Goal: Transaction & Acquisition: Obtain resource

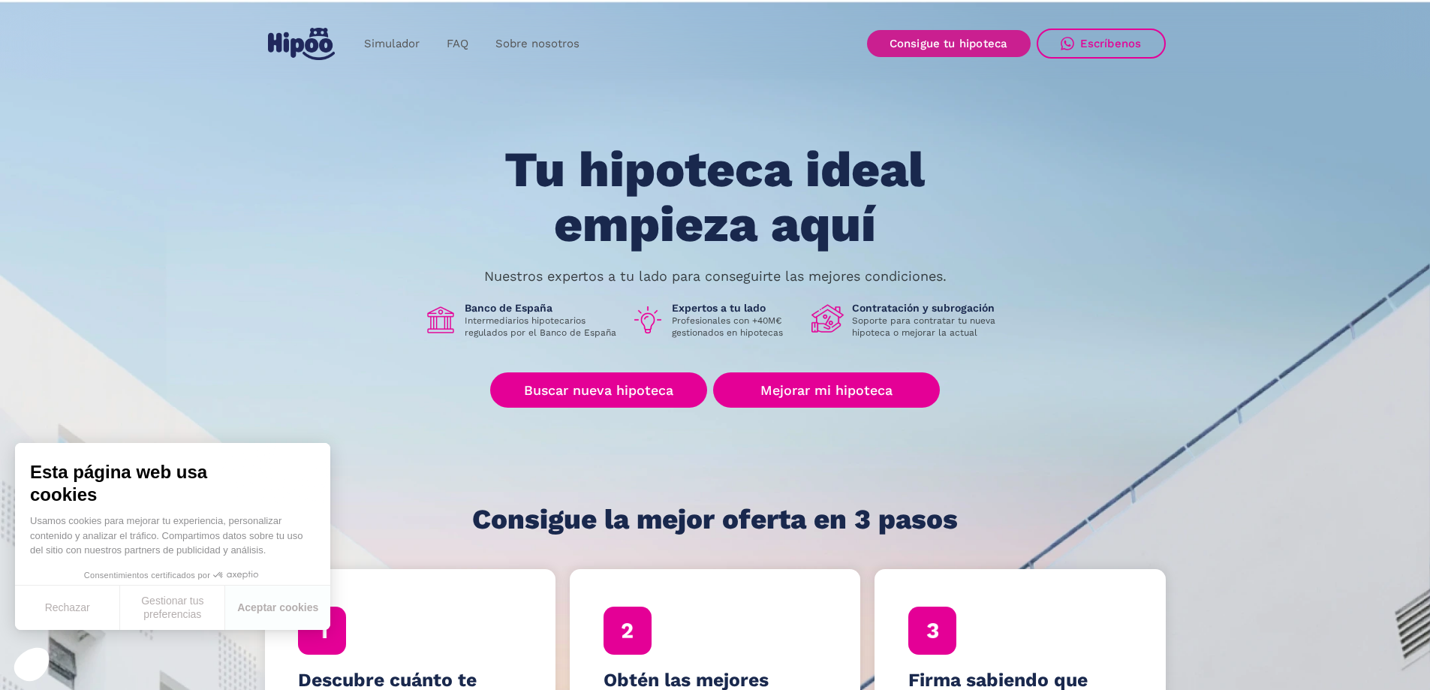
click at [949, 36] on link "Consigue tu hipoteca" at bounding box center [949, 43] width 164 height 27
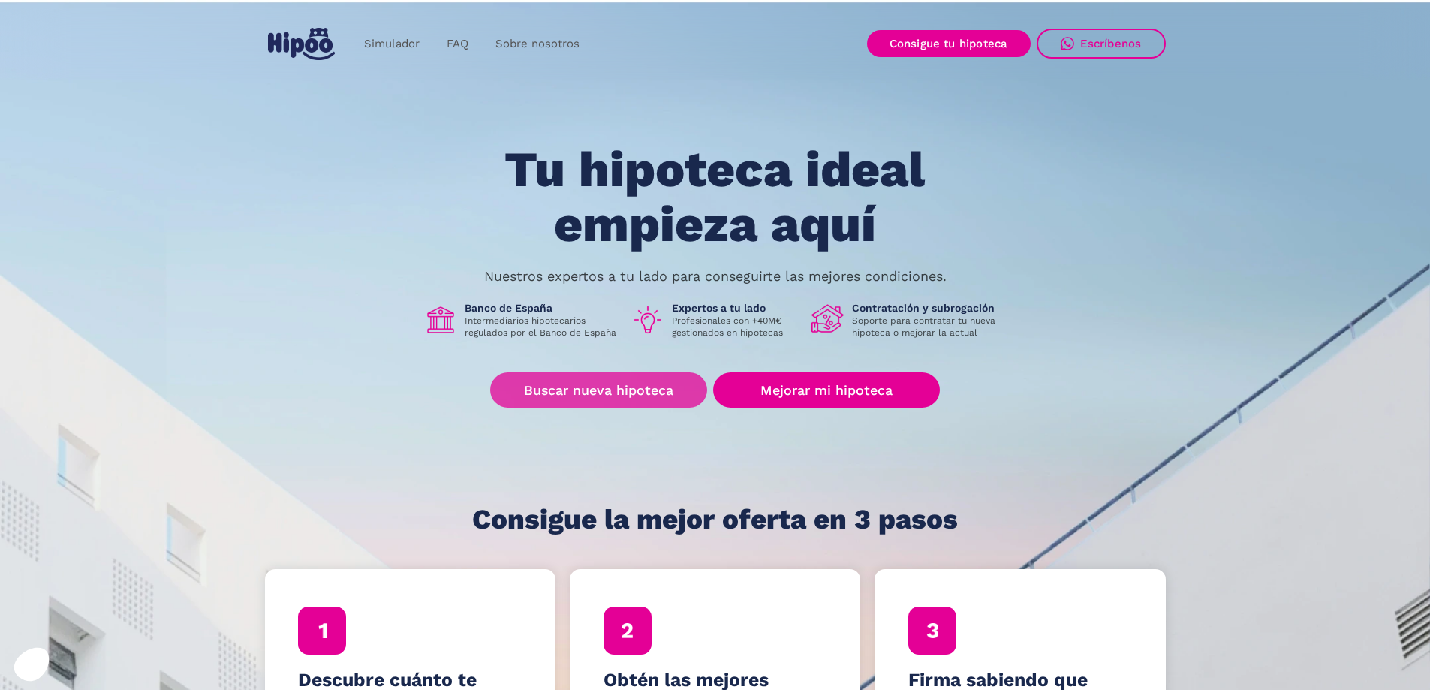
click at [571, 388] on link "Buscar nueva hipoteca" at bounding box center [598, 389] width 217 height 35
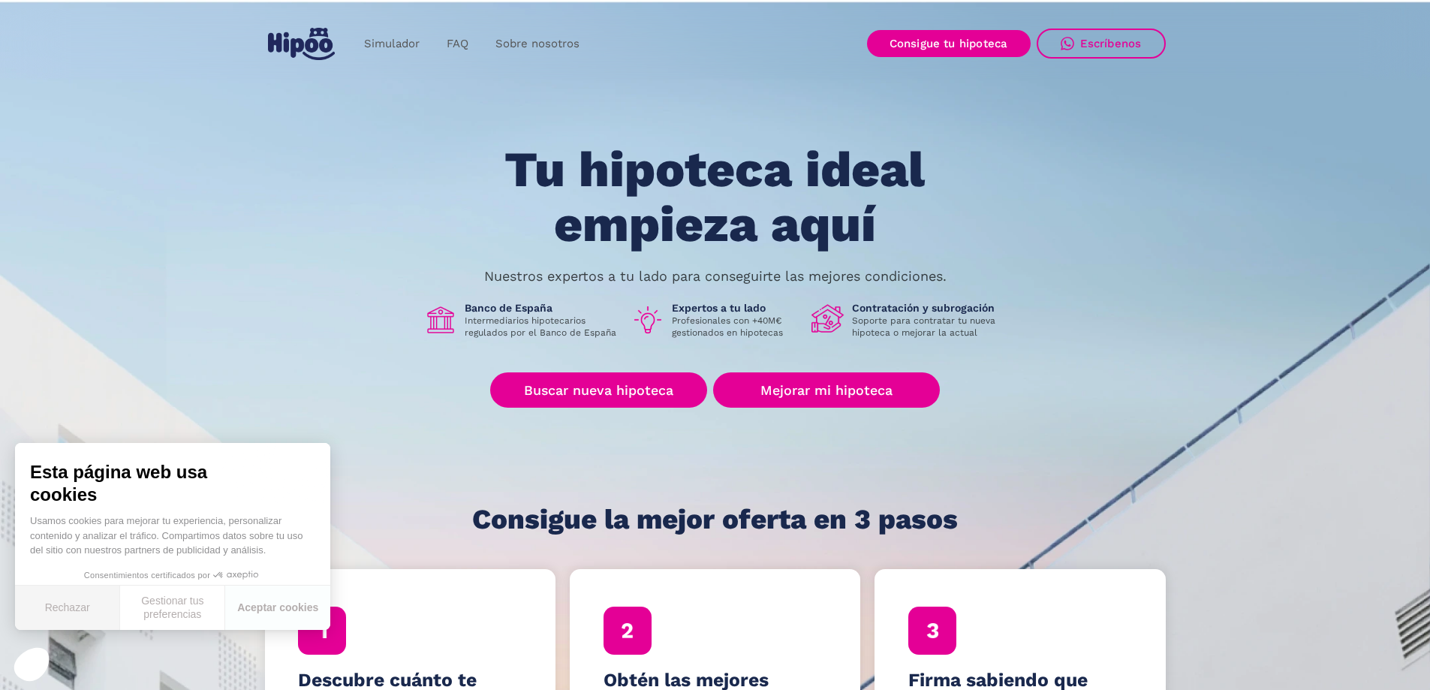
click at [74, 606] on button "Rechazar" at bounding box center [67, 607] width 105 height 44
